Goal: Information Seeking & Learning: Learn about a topic

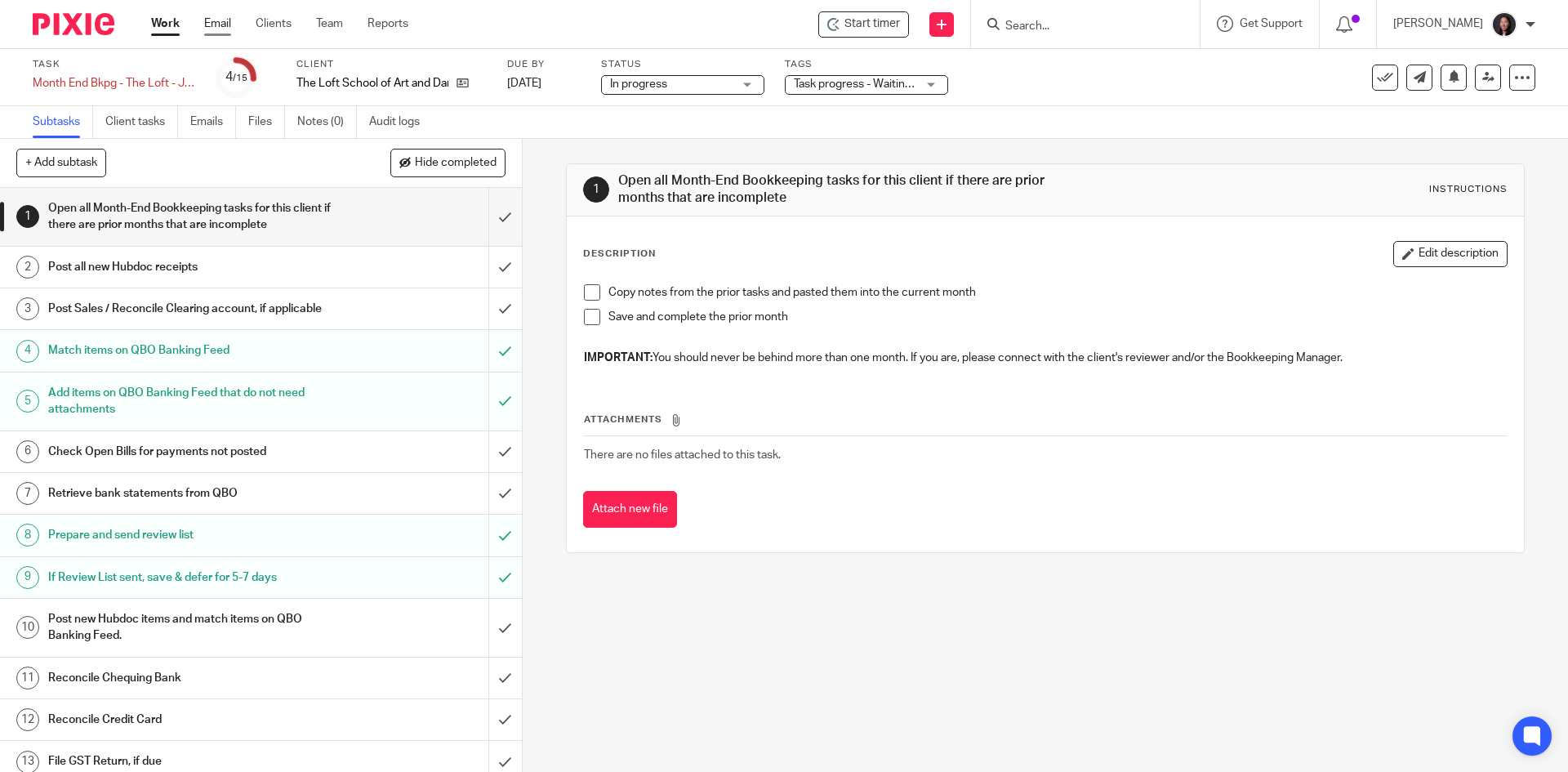
click at [218, 23] on link "Email" at bounding box center [217, 24] width 27 height 17
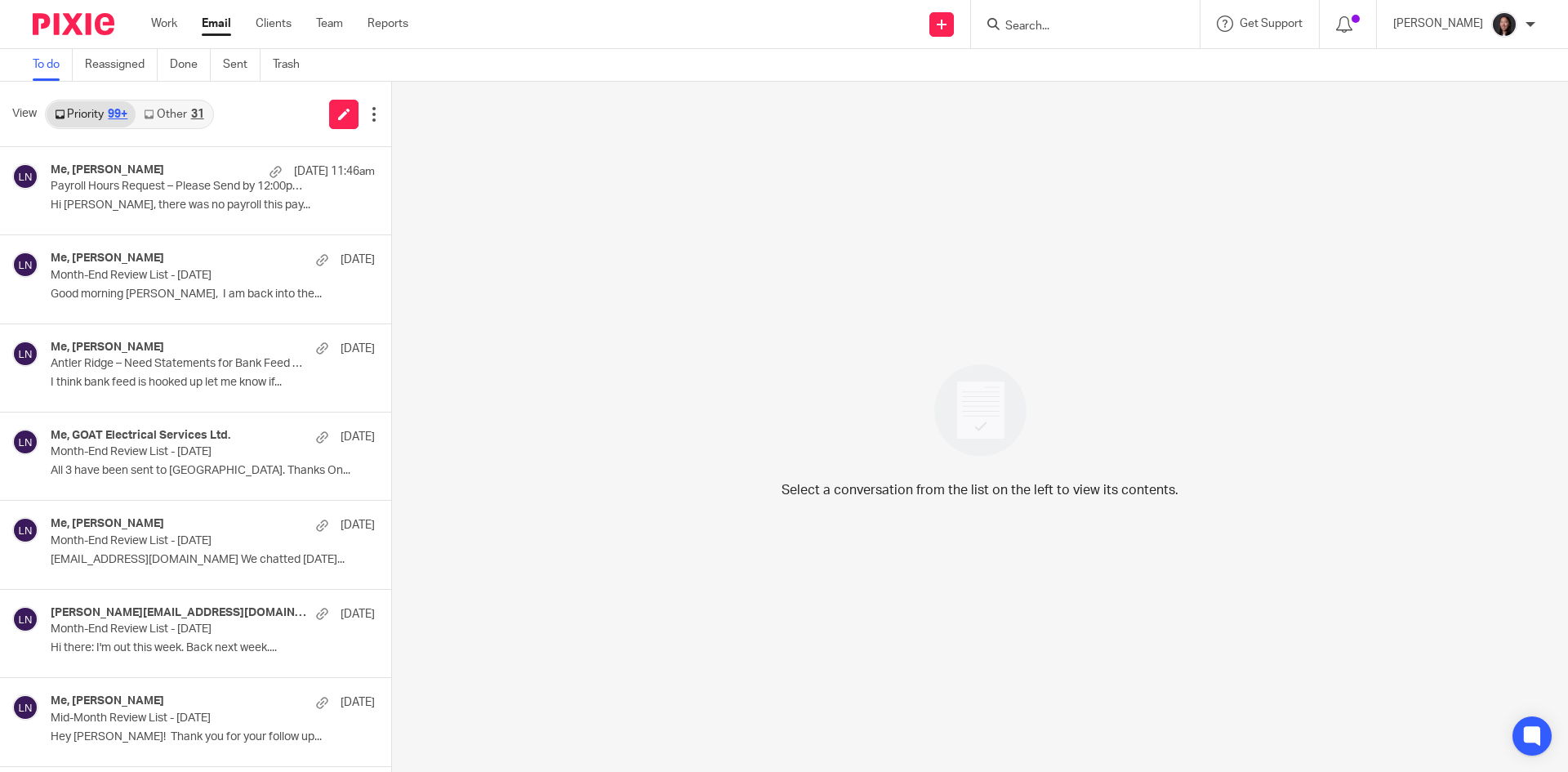
click at [167, 110] on link "Other 31" at bounding box center [173, 114] width 76 height 26
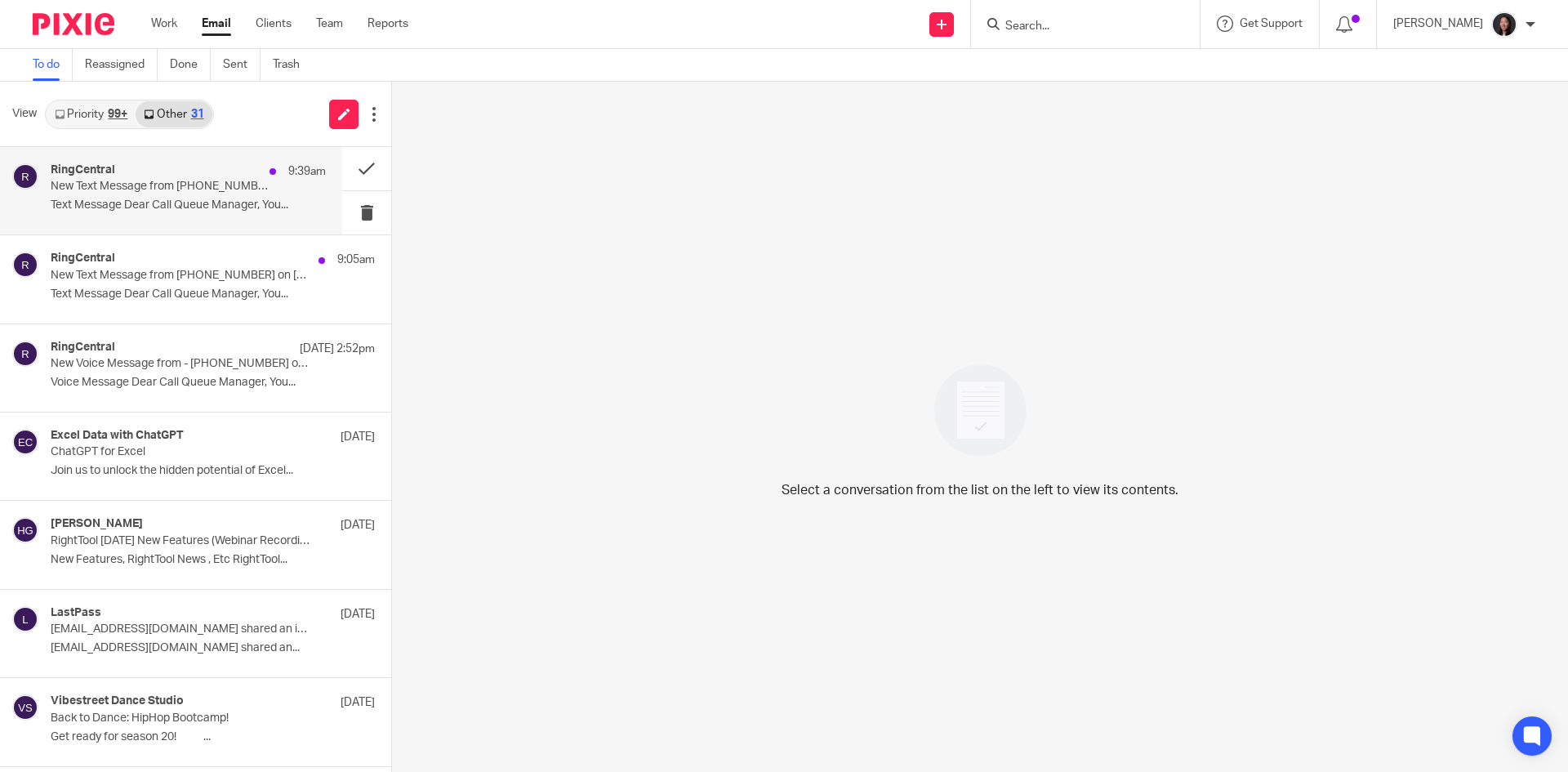
click at [172, 201] on p "Text Message Dear Call Queue Manager, You..." at bounding box center [188, 205] width 275 height 14
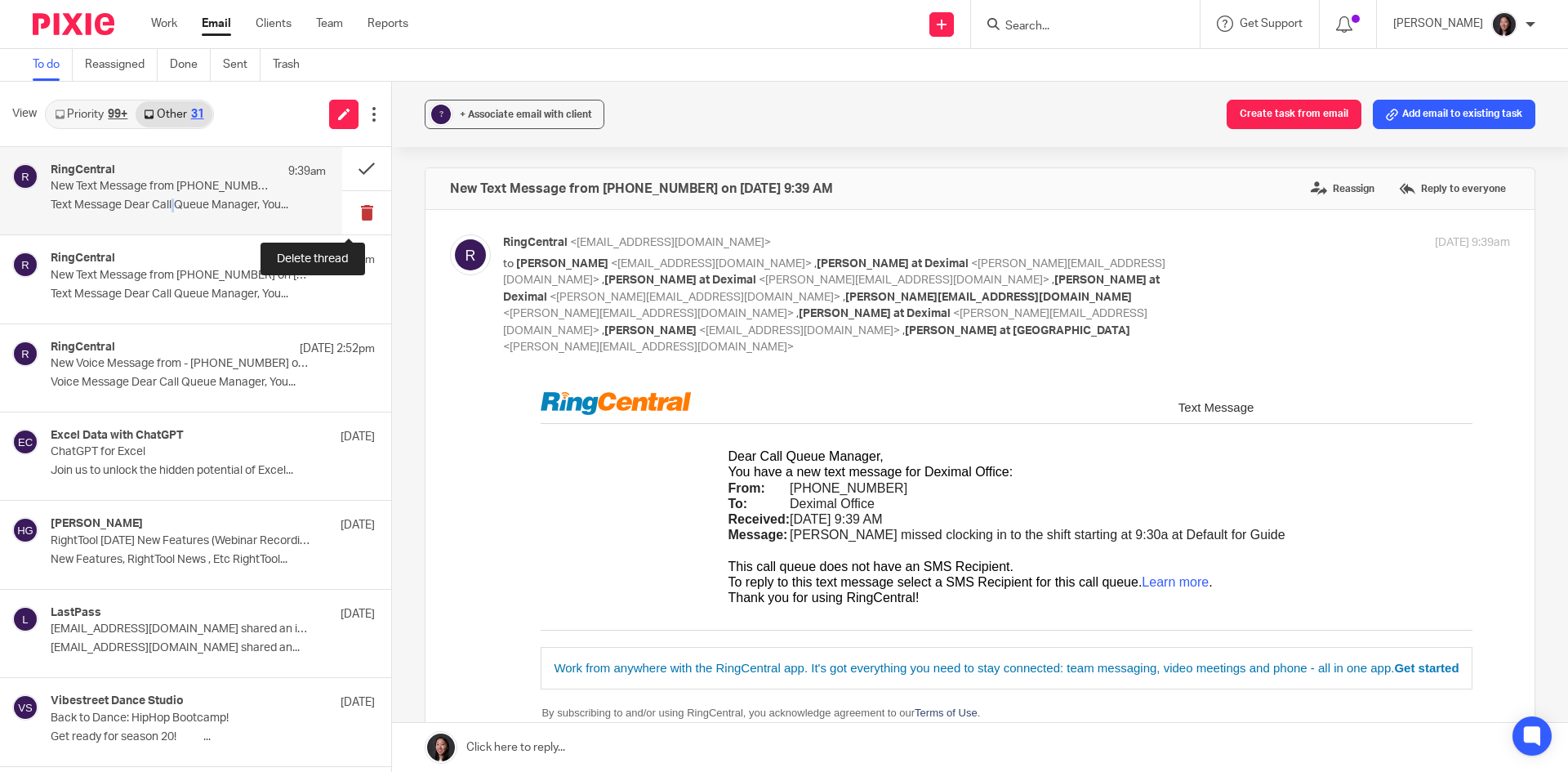
click at [344, 217] on button at bounding box center [367, 212] width 49 height 43
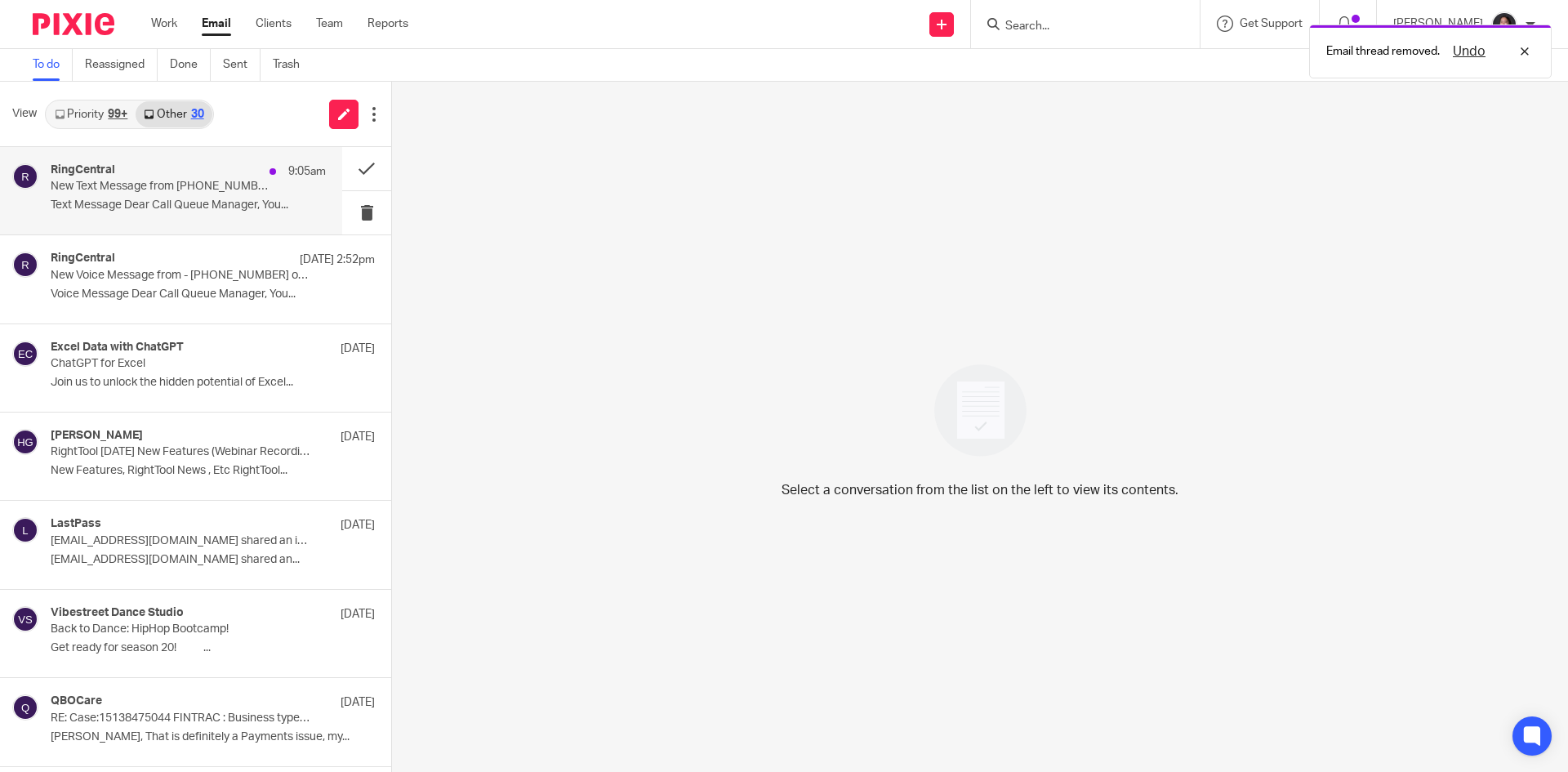
click at [202, 212] on p "Text Message Dear Call Queue Manager, You..." at bounding box center [188, 205] width 275 height 14
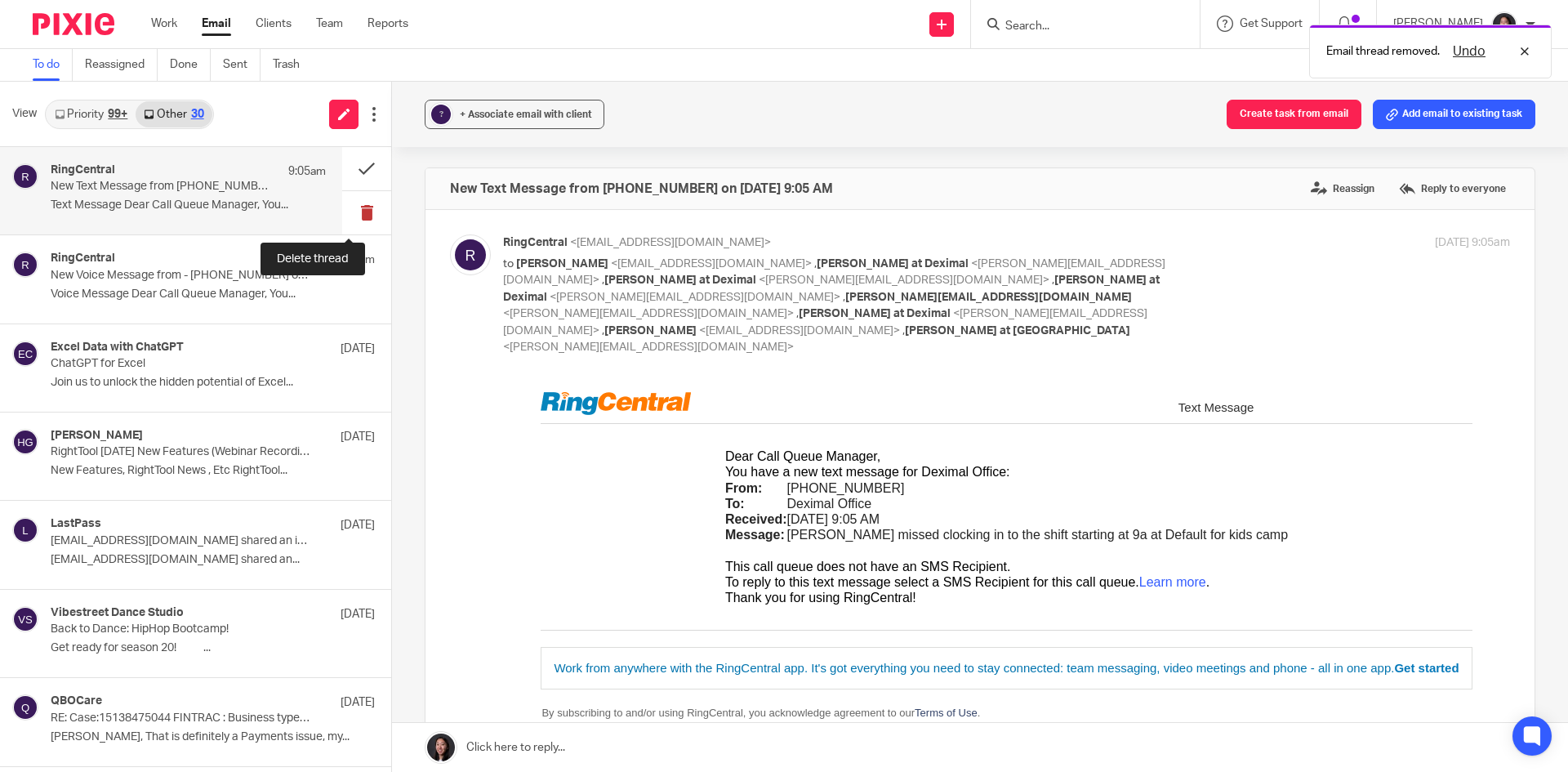
click at [351, 212] on button at bounding box center [367, 212] width 49 height 43
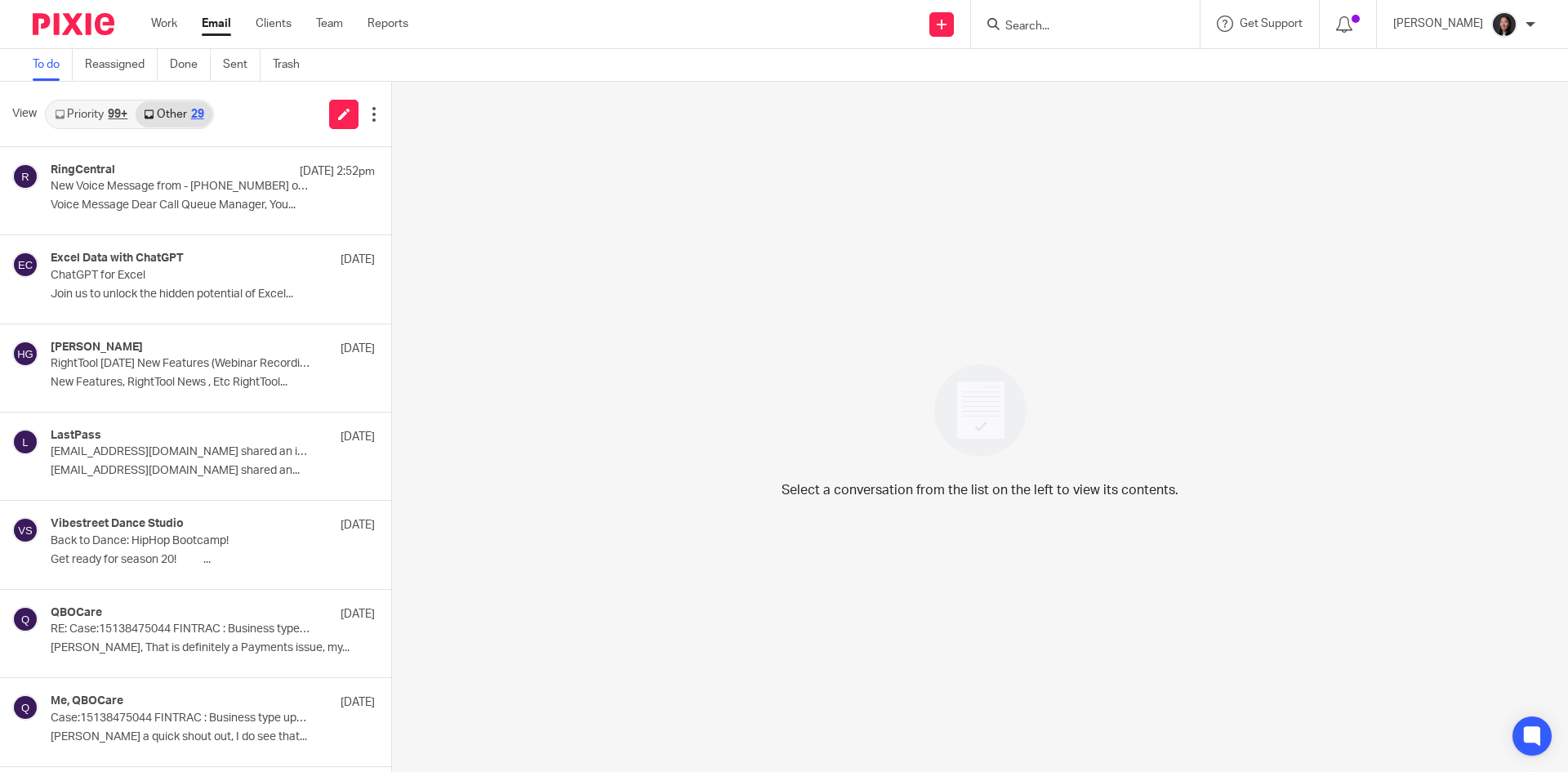
click at [94, 117] on link "Priority 99+" at bounding box center [91, 114] width 89 height 26
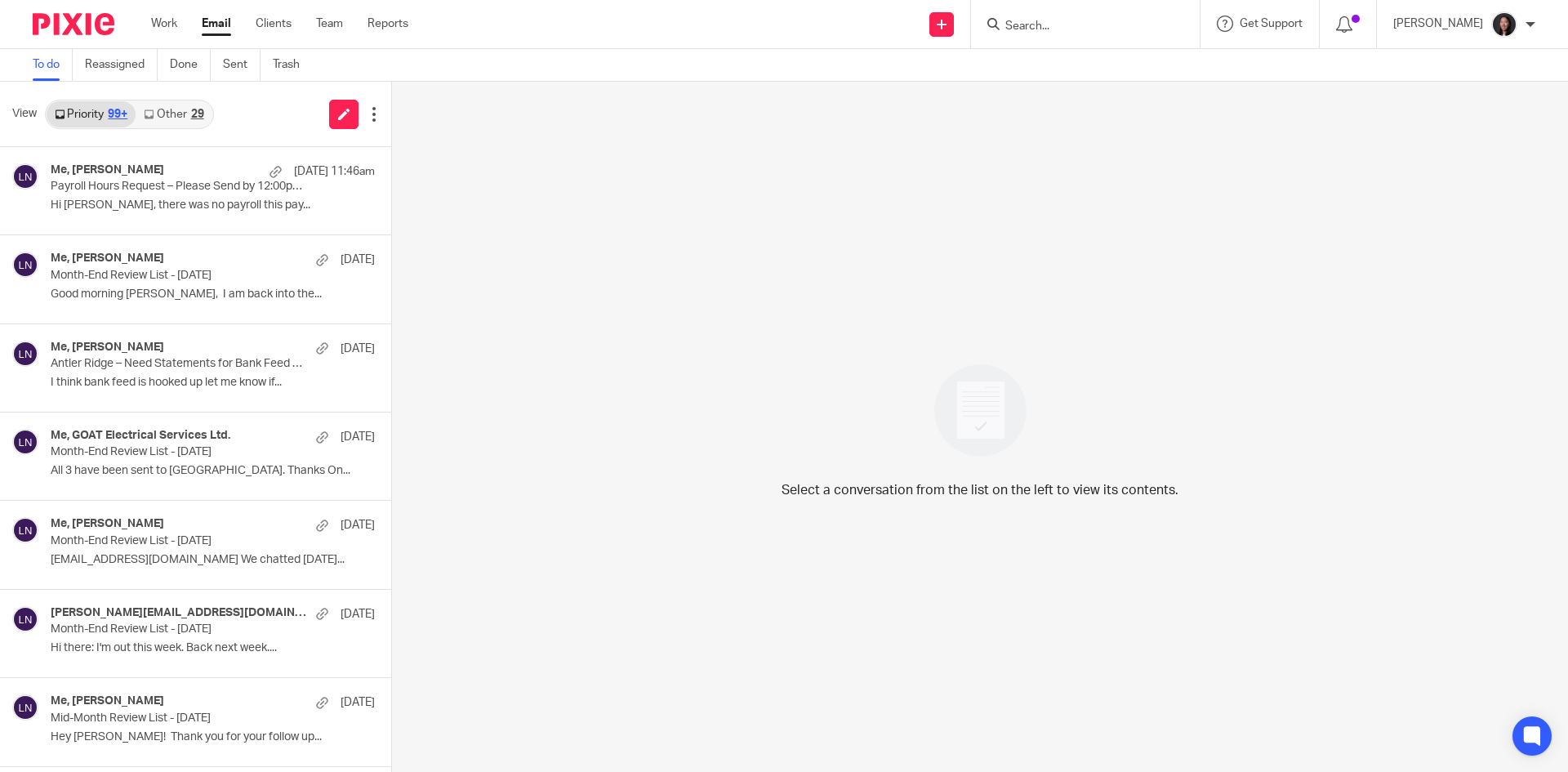
click at [186, 124] on link "Other 29" at bounding box center [173, 114] width 76 height 26
